Goal: Transaction & Acquisition: Purchase product/service

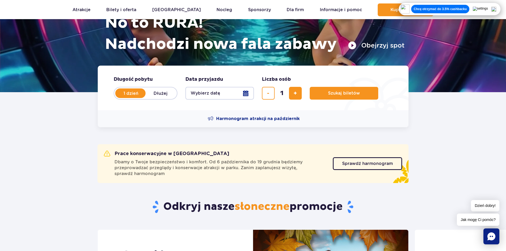
scroll to position [80, 0]
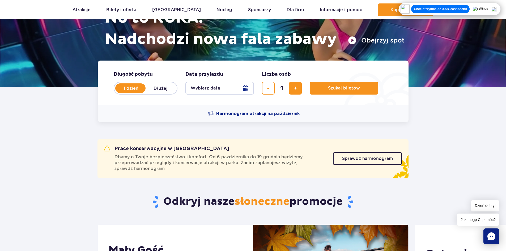
click at [247, 91] on button "Wybierz datę" at bounding box center [220, 88] width 69 height 13
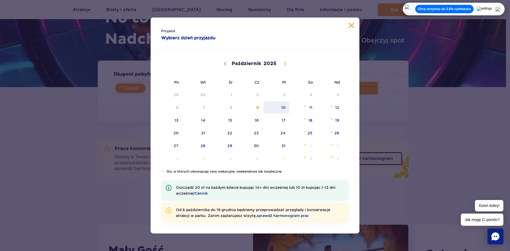
click at [287, 108] on span "10" at bounding box center [276, 108] width 27 height 12
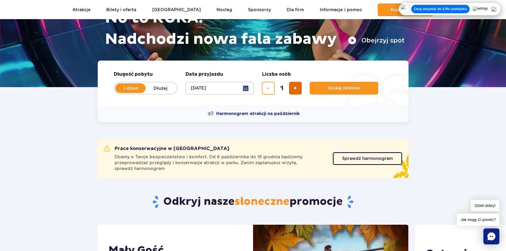
click at [299, 91] on button "dodaj bilet" at bounding box center [295, 88] width 13 height 13
drag, startPoint x: 298, startPoint y: 90, endPoint x: 342, endPoint y: 89, distance: 44.1
click at [298, 89] on button "dodaj bilet" at bounding box center [295, 88] width 13 height 13
type input "3"
click at [350, 87] on span "Szukaj biletów" at bounding box center [342, 88] width 32 height 5
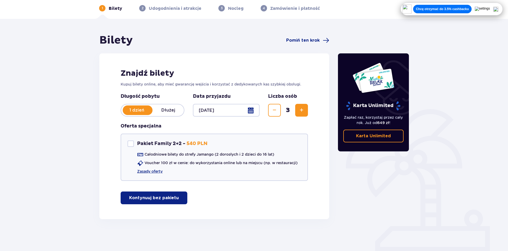
click at [162, 200] on p "Kontynuuj bez pakietu" at bounding box center [154, 198] width 50 height 6
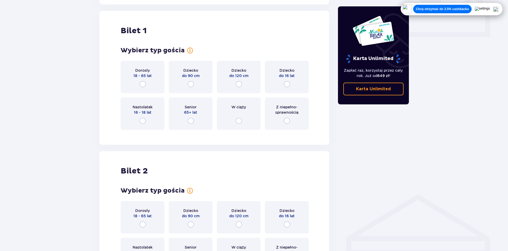
scroll to position [242, 0]
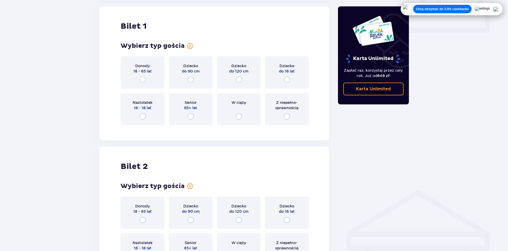
click at [143, 79] on input "radio" at bounding box center [143, 80] width 6 height 6
radio input "true"
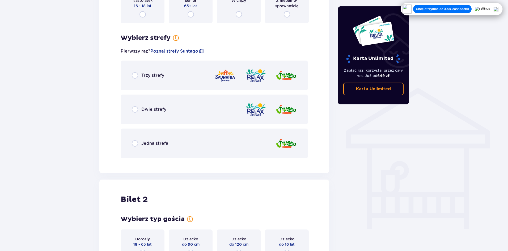
scroll to position [345, 0]
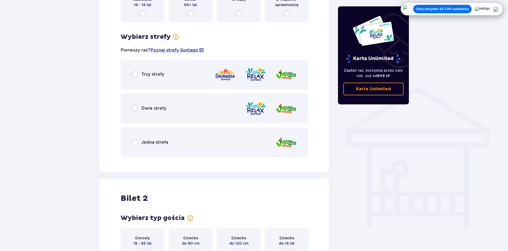
click at [135, 74] on input "radio" at bounding box center [135, 74] width 6 height 6
radio input "true"
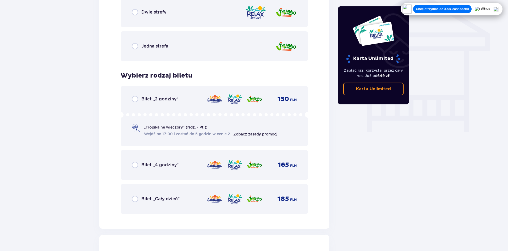
scroll to position [454, 0]
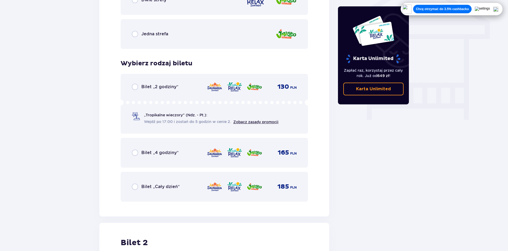
click at [134, 186] on input "radio" at bounding box center [135, 187] width 6 height 6
radio input "true"
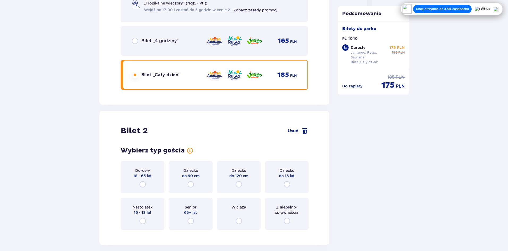
scroll to position [617, 0]
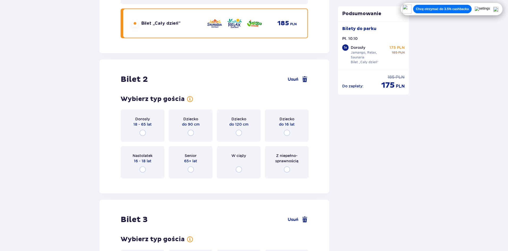
click at [144, 133] on input "radio" at bounding box center [143, 133] width 6 height 6
radio input "true"
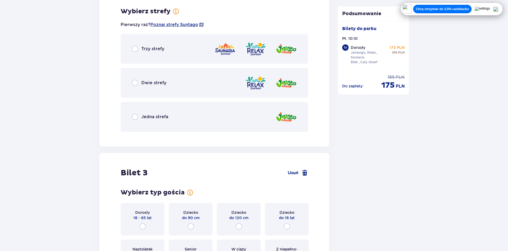
scroll to position [800, 0]
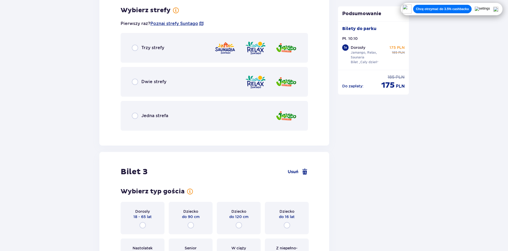
click at [137, 81] on input "radio" at bounding box center [135, 82] width 6 height 6
radio input "true"
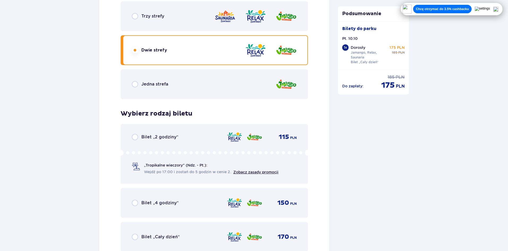
scroll to position [829, 0]
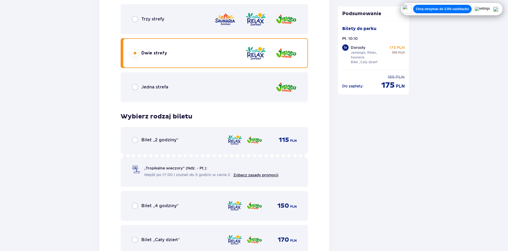
click at [136, 87] on input "radio" at bounding box center [135, 87] width 6 height 6
radio input "true"
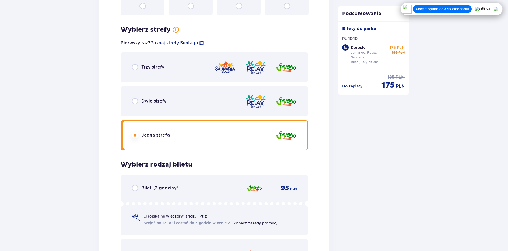
scroll to position [776, 0]
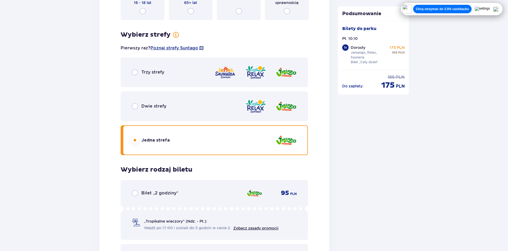
click at [133, 106] on input "radio" at bounding box center [135, 106] width 6 height 6
radio input "true"
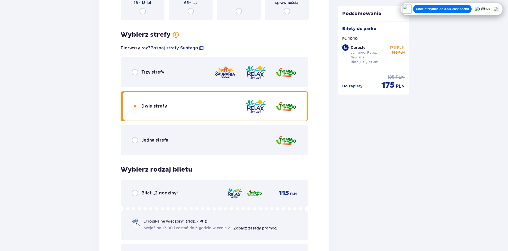
click at [133, 73] on input "radio" at bounding box center [135, 72] width 6 height 6
radio input "true"
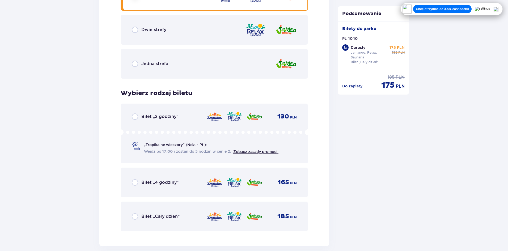
scroll to position [882, 0]
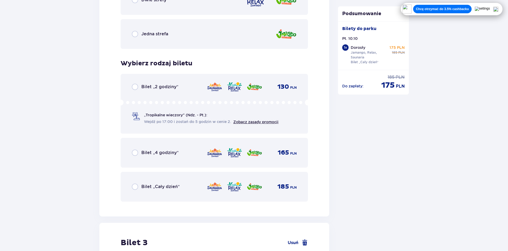
click at [135, 188] on input "radio" at bounding box center [135, 187] width 6 height 6
radio input "true"
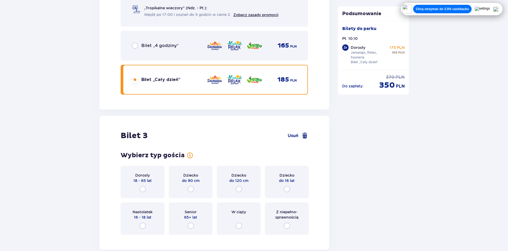
scroll to position [1045, 0]
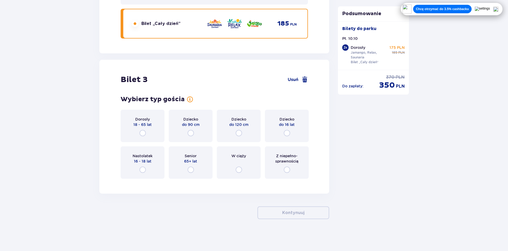
click at [287, 132] on input "radio" at bounding box center [287, 133] width 6 height 6
radio input "true"
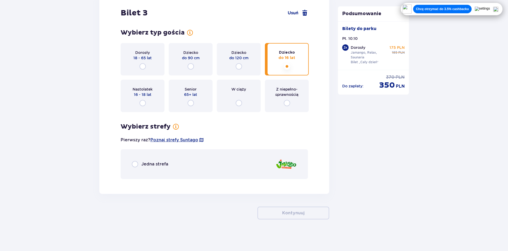
scroll to position [1112, 0]
click at [135, 164] on input "radio" at bounding box center [135, 164] width 6 height 6
radio input "true"
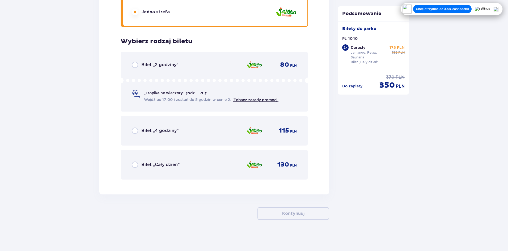
scroll to position [1265, 0]
click at [135, 165] on input "radio" at bounding box center [135, 164] width 6 height 6
radio input "true"
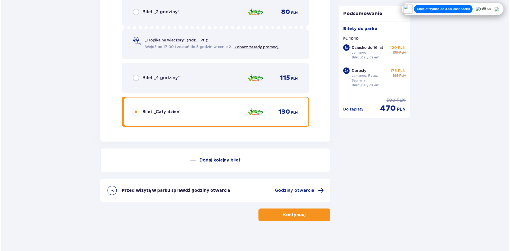
scroll to position [1319, 0]
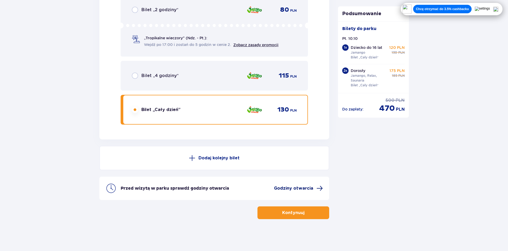
click at [306, 187] on span "Godziny otwarcia" at bounding box center [293, 189] width 39 height 6
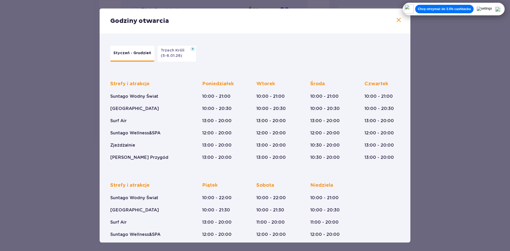
click at [501, 9] on div "Chcę otrzymać do 3.5% cashbacku" at bounding box center [454, 9] width 98 height 9
click at [500, 7] on img at bounding box center [498, 9] width 5 height 5
click at [399, 20] on span at bounding box center [399, 20] width 6 height 6
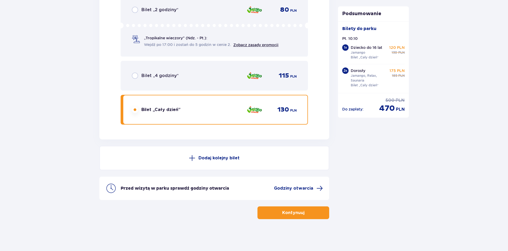
click at [309, 212] on button "Kontynuuj" at bounding box center [294, 213] width 72 height 13
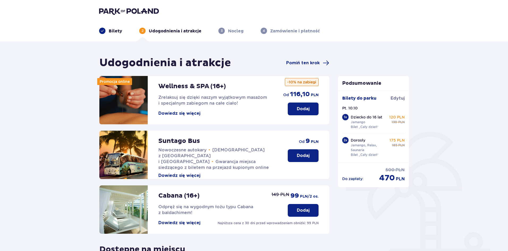
click at [189, 112] on button "Dowiedz się więcej" at bounding box center [179, 114] width 42 height 6
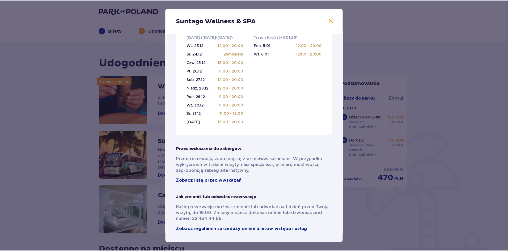
scroll to position [324, 0]
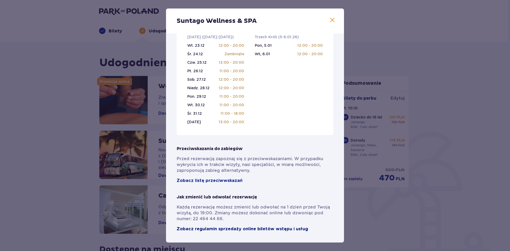
click at [241, 229] on span "Zobacz regulamin sprzedaży online biletów wstępu i usług" at bounding box center [243, 229] width 132 height 6
click at [438, 55] on div "Suntago Wellness & SPA Pełni pasji profesjonaliści , którzy pomogą Ci dobrać za…" at bounding box center [255, 125] width 510 height 251
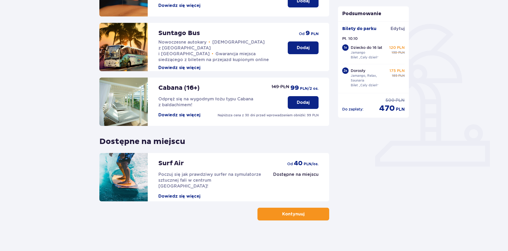
scroll to position [109, 0]
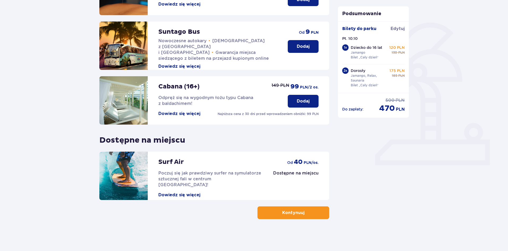
click at [316, 214] on button "Kontynuuj" at bounding box center [294, 213] width 72 height 13
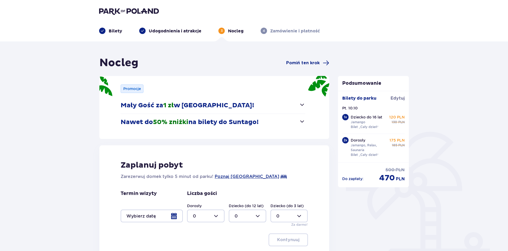
click at [302, 106] on span "button" at bounding box center [302, 105] width 6 height 6
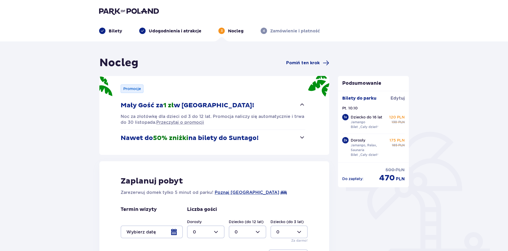
click at [302, 106] on span "button" at bounding box center [302, 105] width 6 height 6
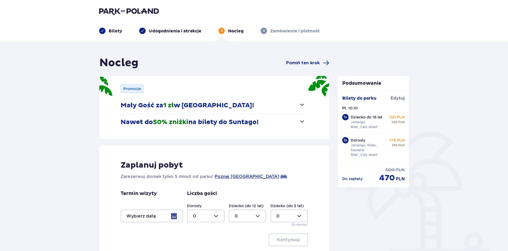
click at [302, 106] on span "button" at bounding box center [302, 105] width 6 height 6
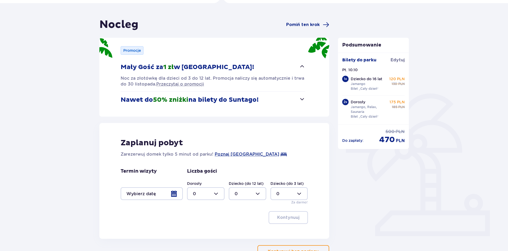
scroll to position [77, 0]
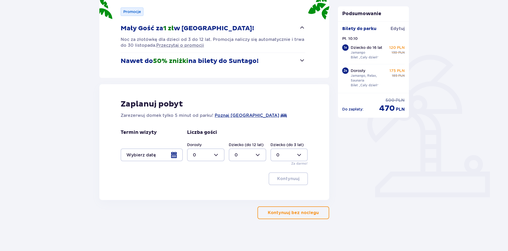
click at [305, 59] on span "button" at bounding box center [302, 60] width 6 height 6
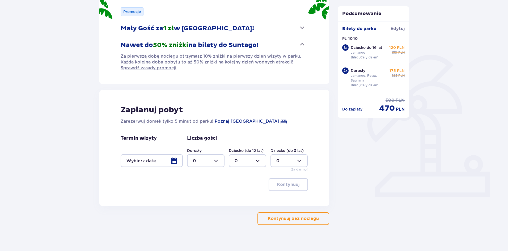
click at [302, 46] on span "button" at bounding box center [302, 44] width 6 height 6
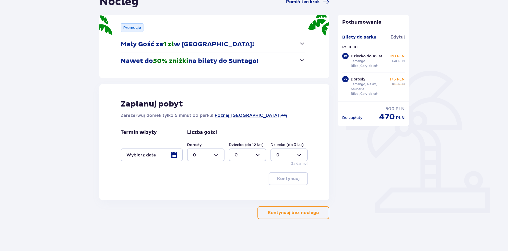
click at [139, 159] on div at bounding box center [152, 155] width 62 height 13
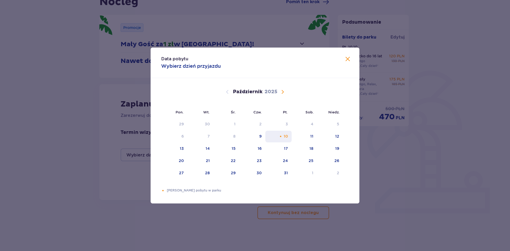
click at [288, 135] on div "10" at bounding box center [279, 137] width 26 height 12
click at [348, 57] on span "Zamknij" at bounding box center [348, 59] width 6 height 6
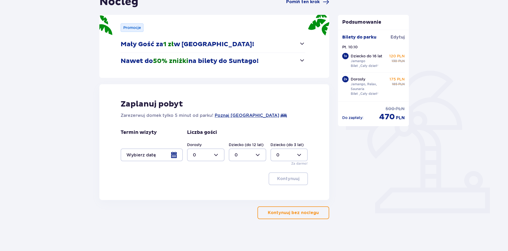
click at [285, 217] on button "Kontynuuj bez noclegu" at bounding box center [294, 213] width 72 height 13
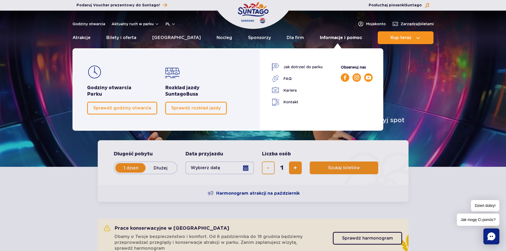
click at [348, 37] on link "Informacje i pomoc" at bounding box center [341, 37] width 42 height 13
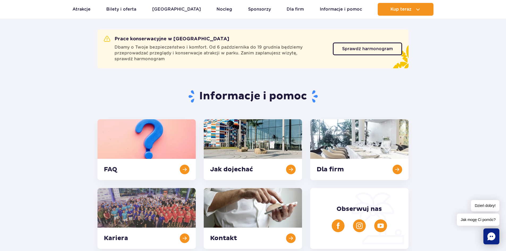
scroll to position [106, 0]
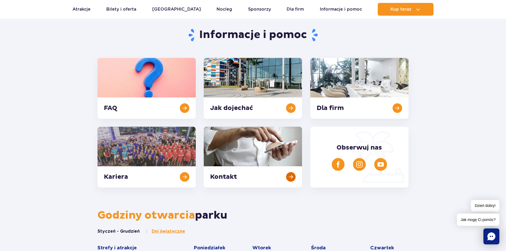
click at [291, 176] on link at bounding box center [253, 157] width 98 height 61
